Goal: Find contact information: Find contact information

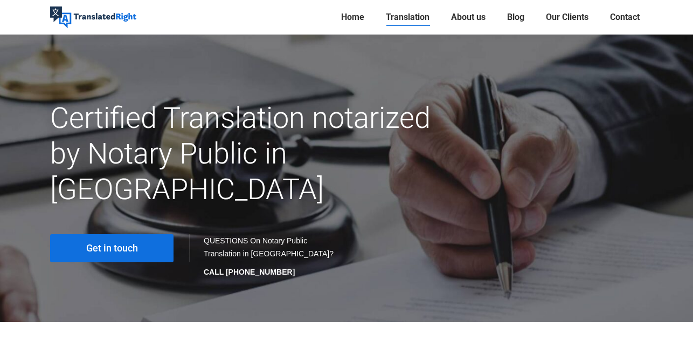
scroll to position [84, 0]
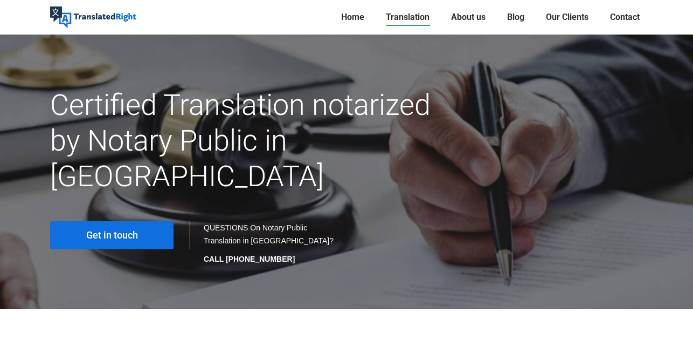
click at [130, 230] on span "Get in touch" at bounding box center [112, 235] width 52 height 11
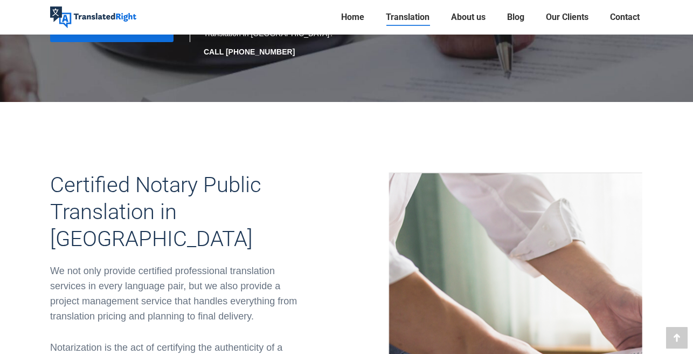
scroll to position [292, 0]
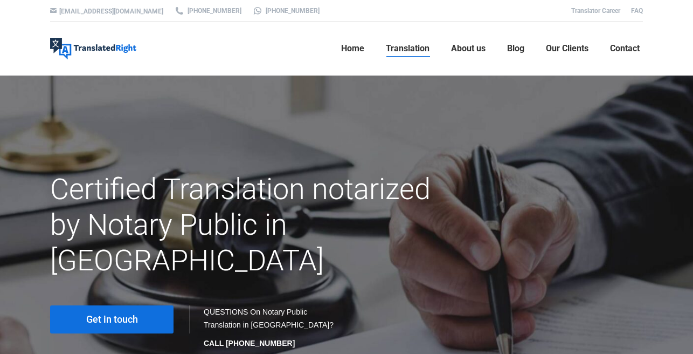
click at [143, 305] on link "Get in touch" at bounding box center [111, 319] width 123 height 28
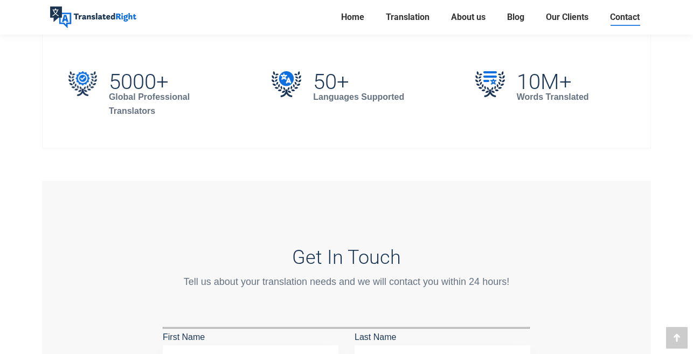
scroll to position [515, 0]
